Goal: Navigation & Orientation: Find specific page/section

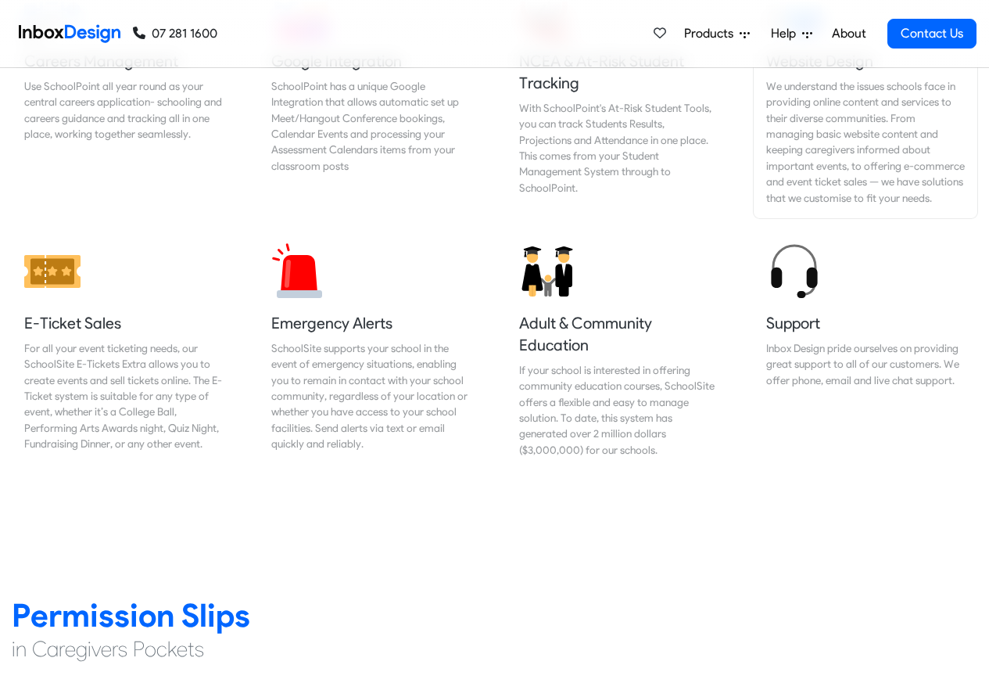
scroll to position [1783, 0]
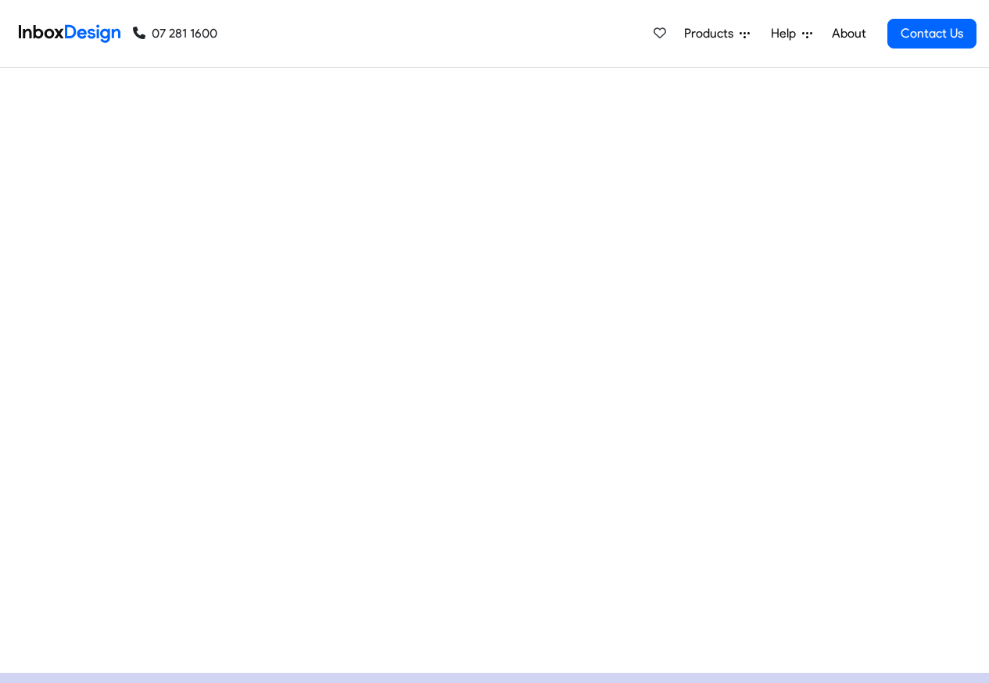
checkbox input "true"
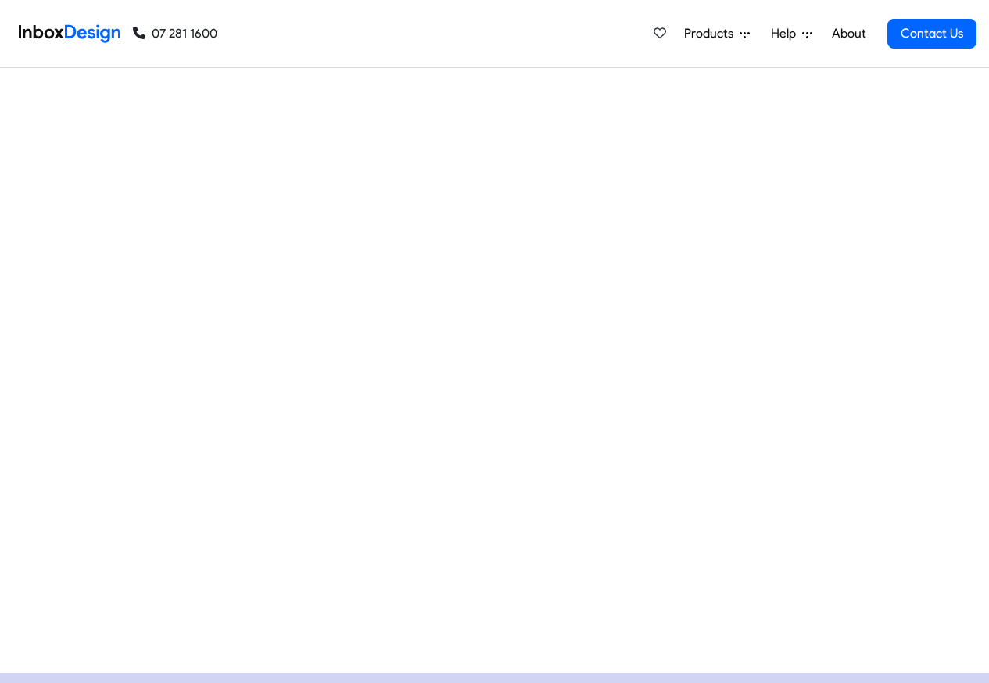
scroll to position [9335, 0]
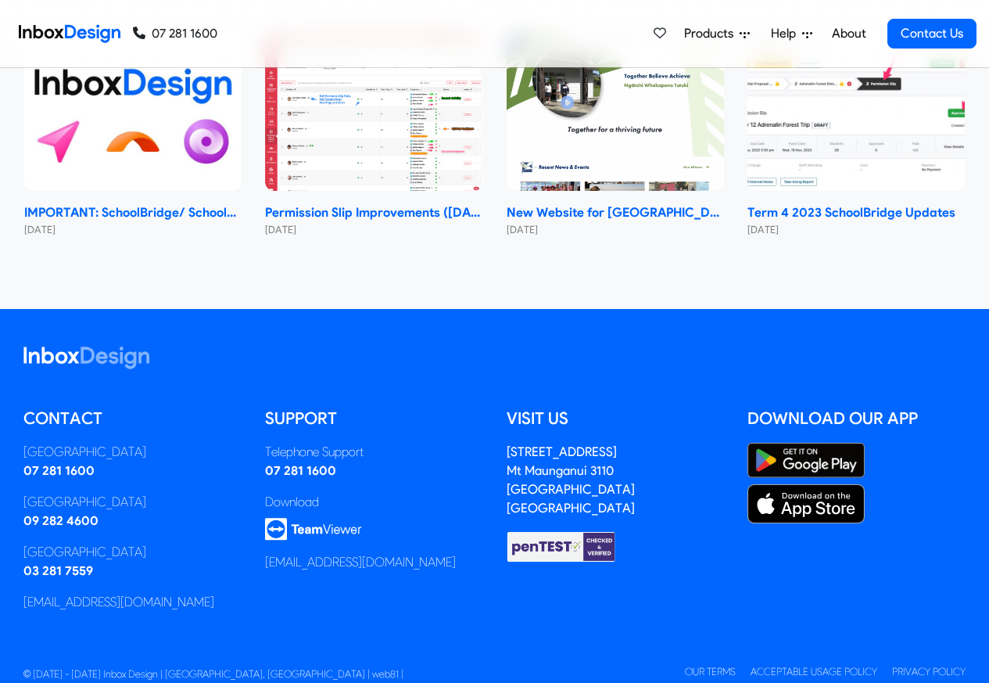
checkbox input "true"
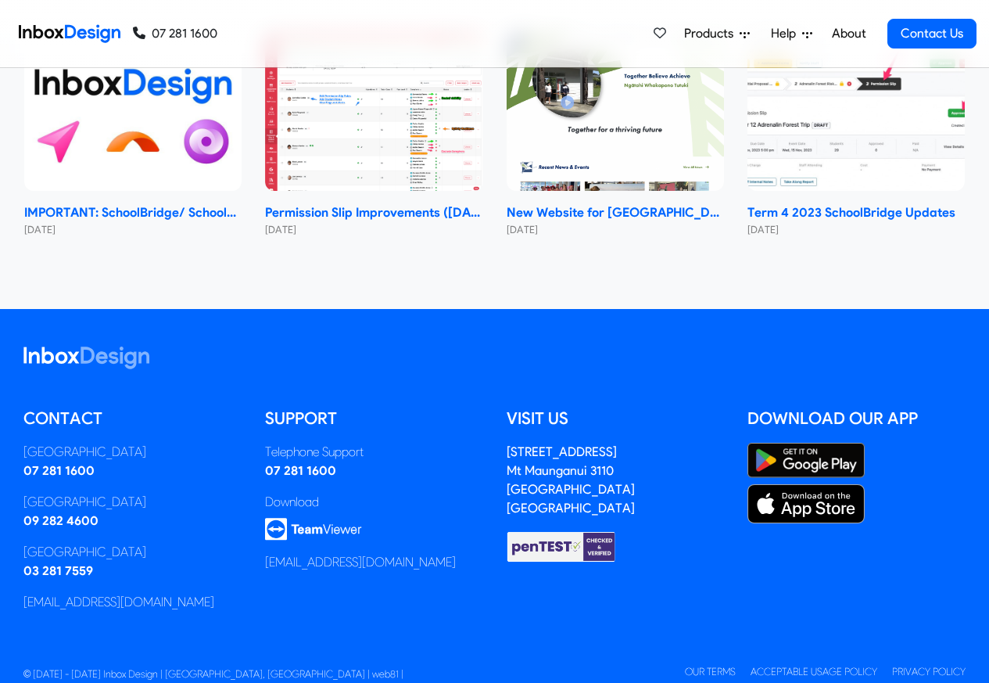
click at [847, 34] on link "About" at bounding box center [848, 33] width 43 height 31
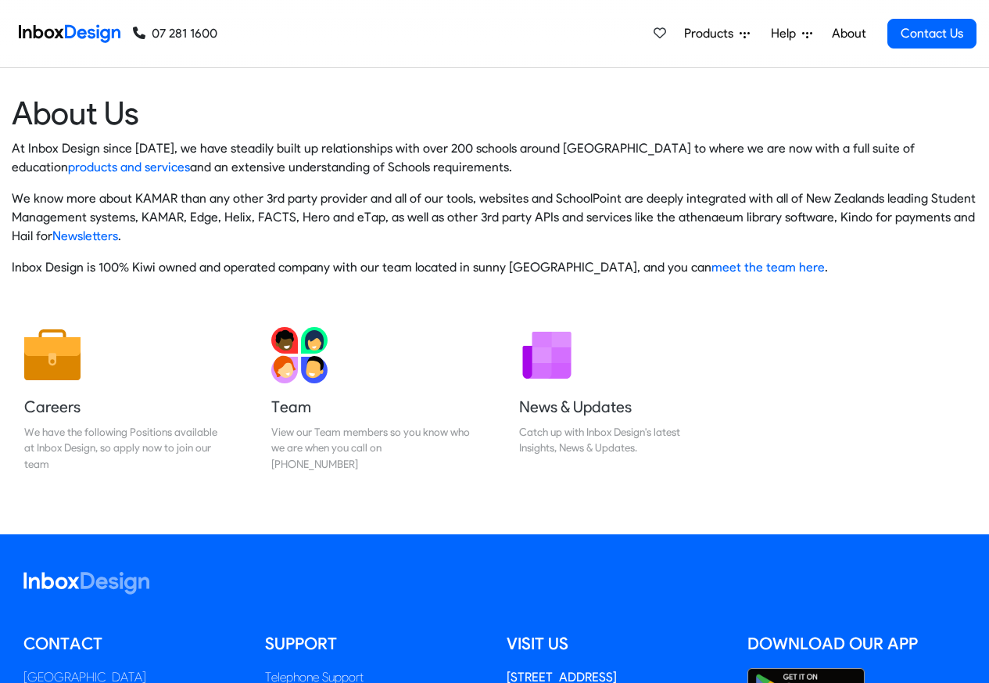
click at [78, 32] on img at bounding box center [70, 33] width 102 height 31
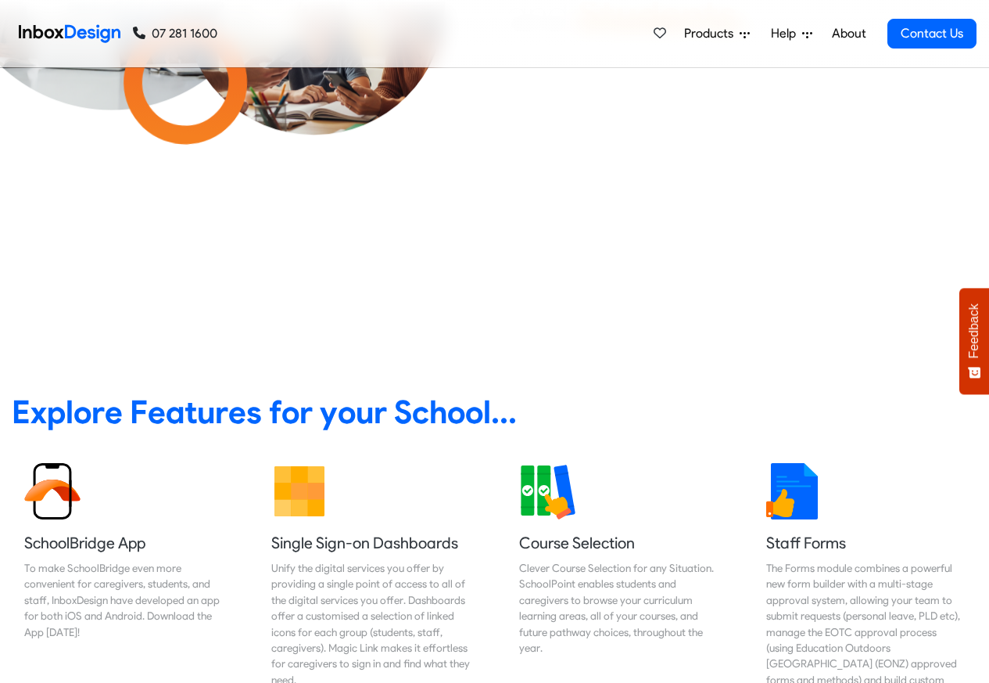
scroll to position [375, 0]
